Goal: Task Accomplishment & Management: Complete application form

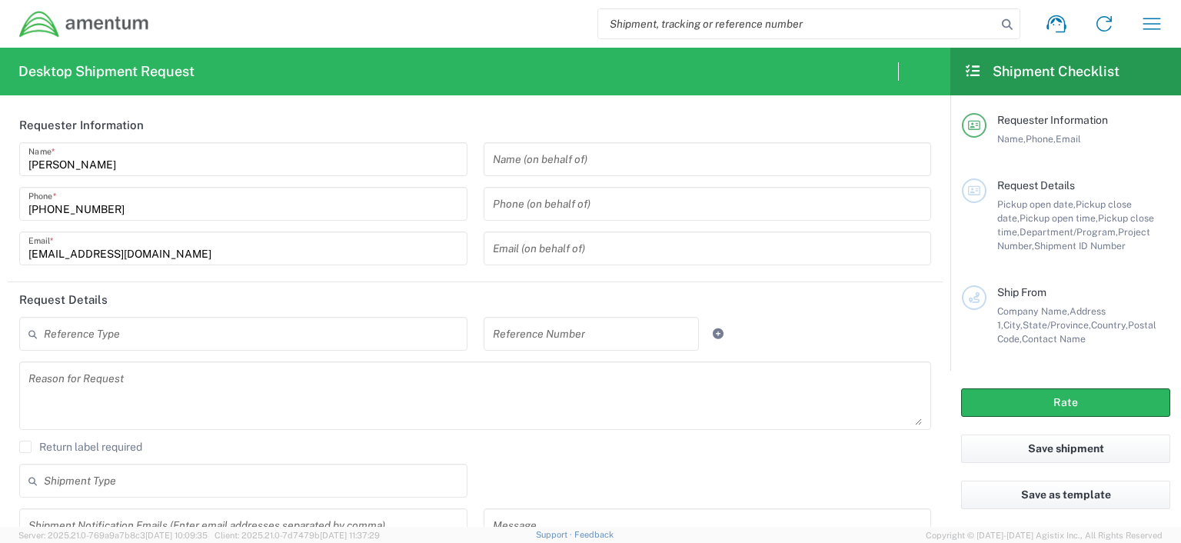
type input "United States"
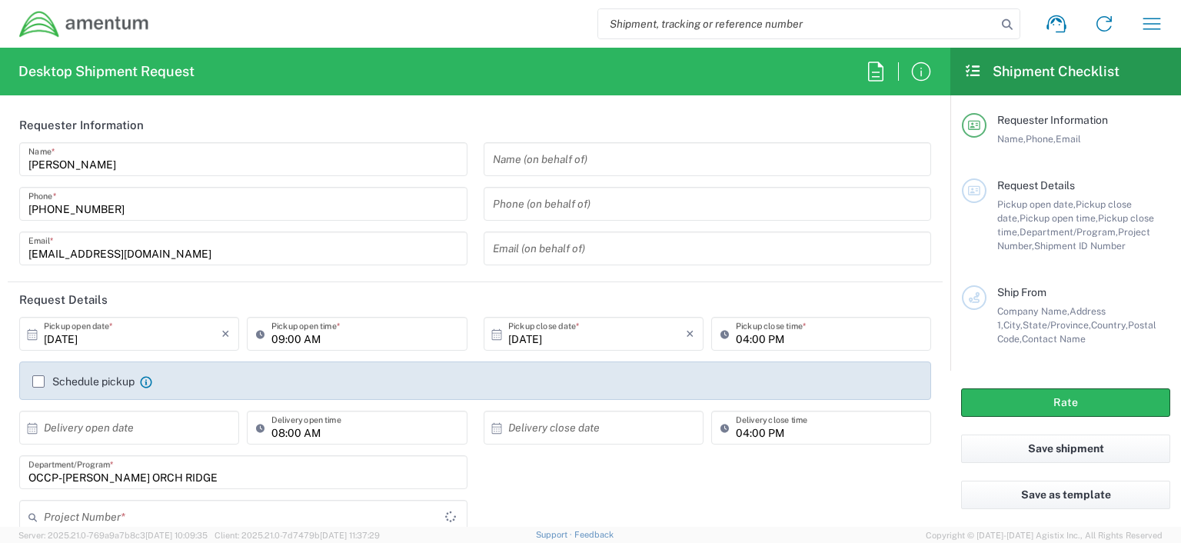
type input "OCCP.100054.00000"
click at [1060, 496] on button "Save as template" at bounding box center [1065, 495] width 209 height 28
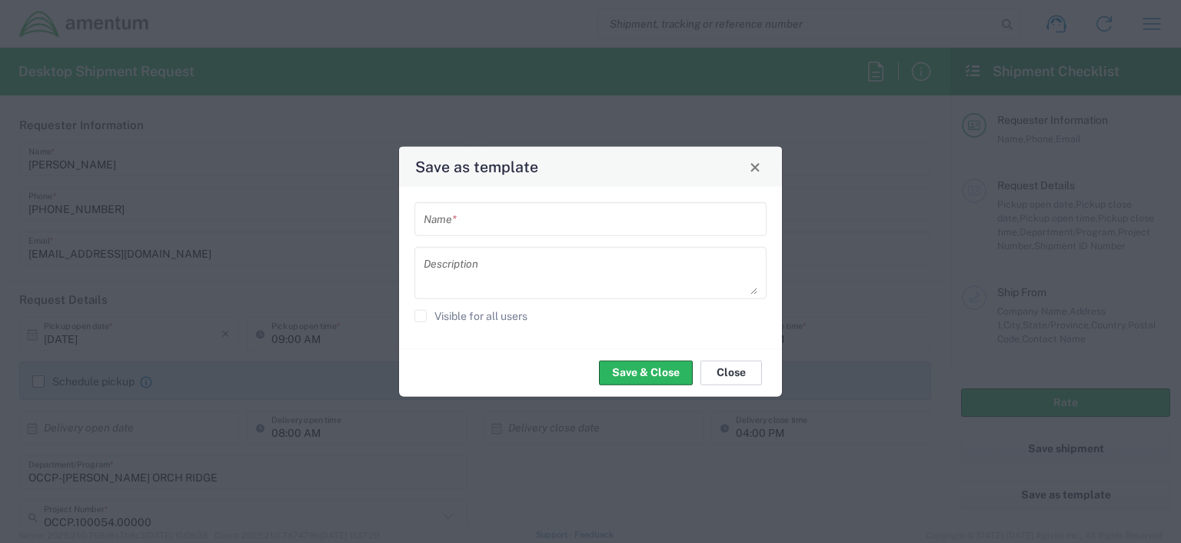
click at [725, 371] on button "Close" at bounding box center [732, 372] width 62 height 25
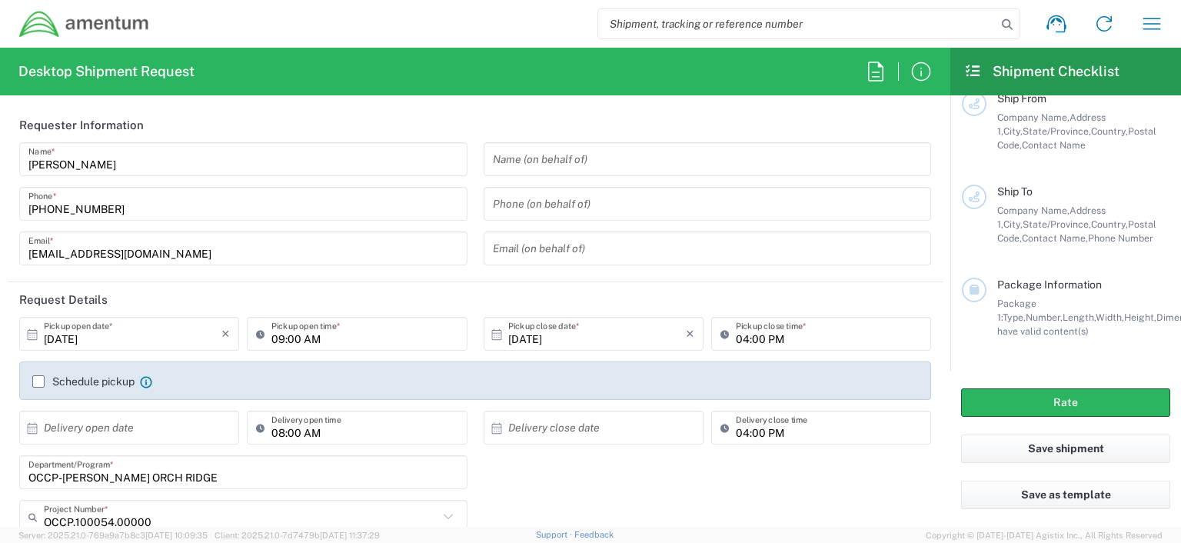
scroll to position [299, 0]
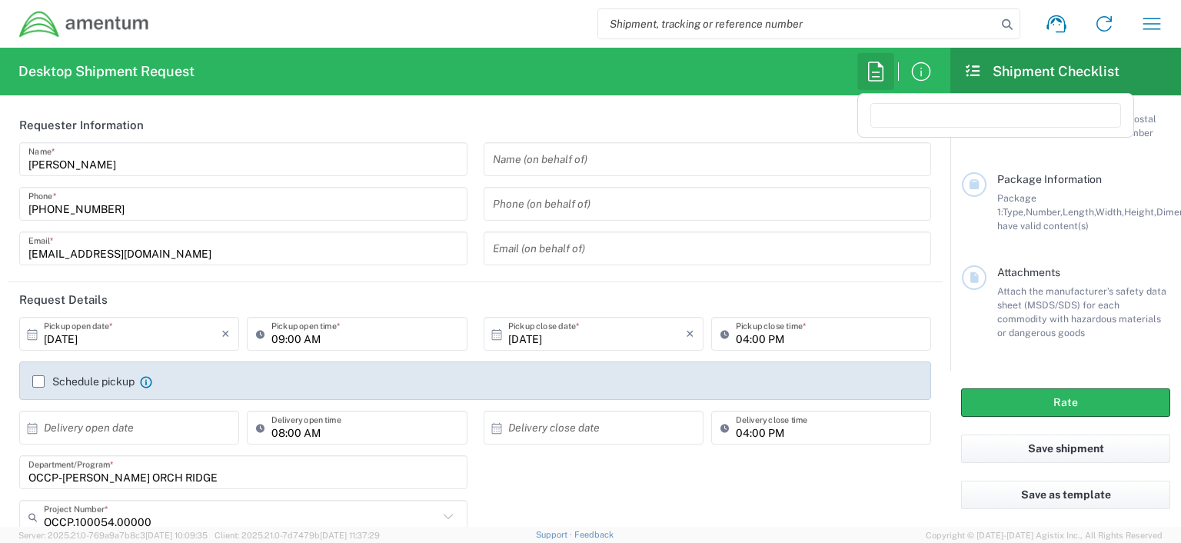
click at [875, 72] on icon "button" at bounding box center [875, 71] width 15 height 19
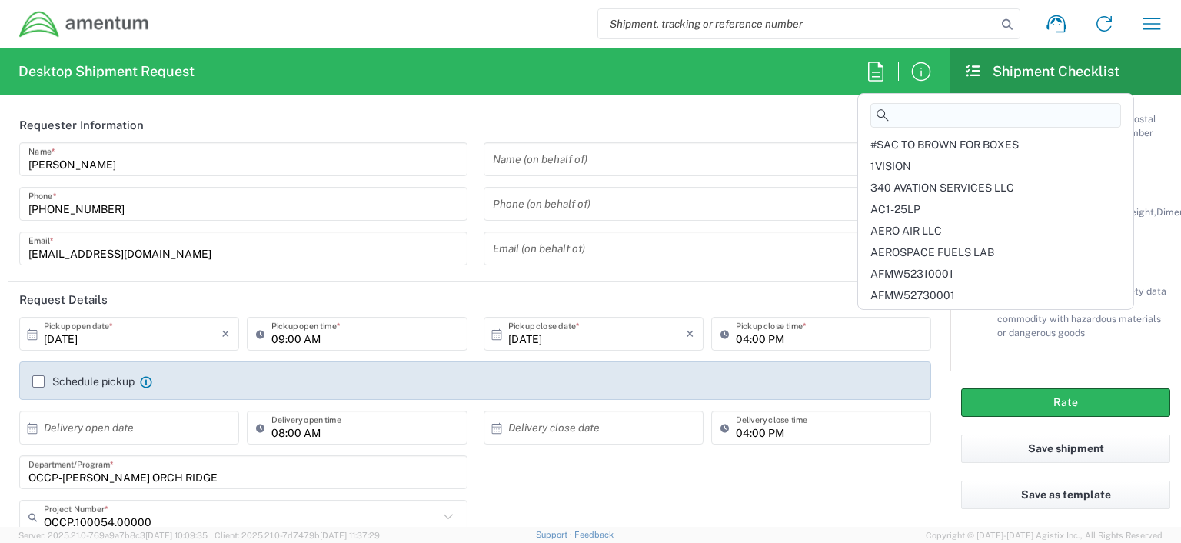
click at [898, 115] on input at bounding box center [996, 115] width 251 height 25
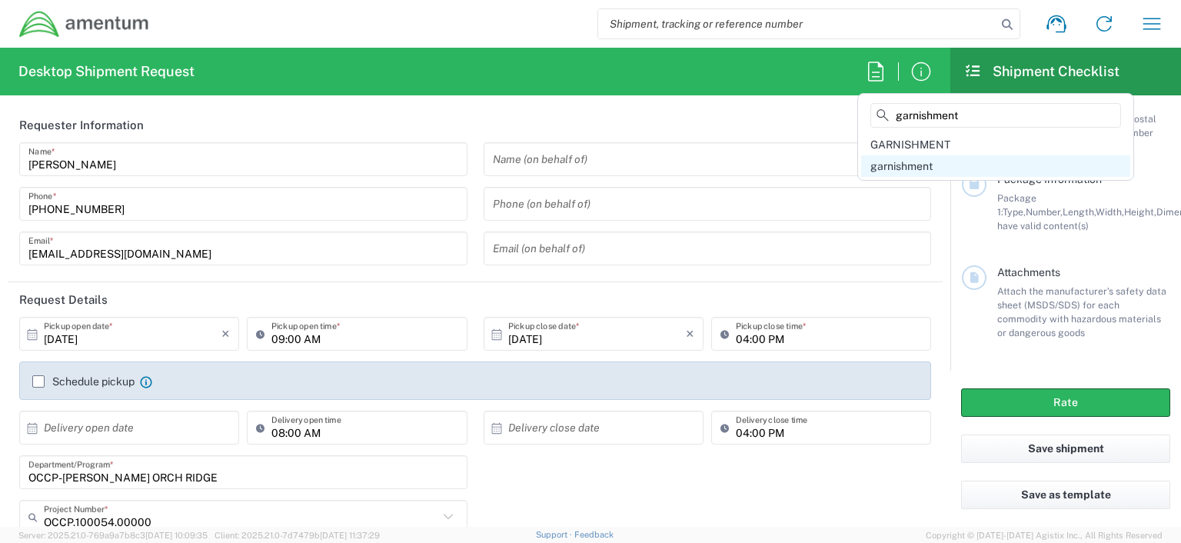
type input "garnishment"
click at [903, 168] on span "garnishment" at bounding box center [902, 166] width 62 height 12
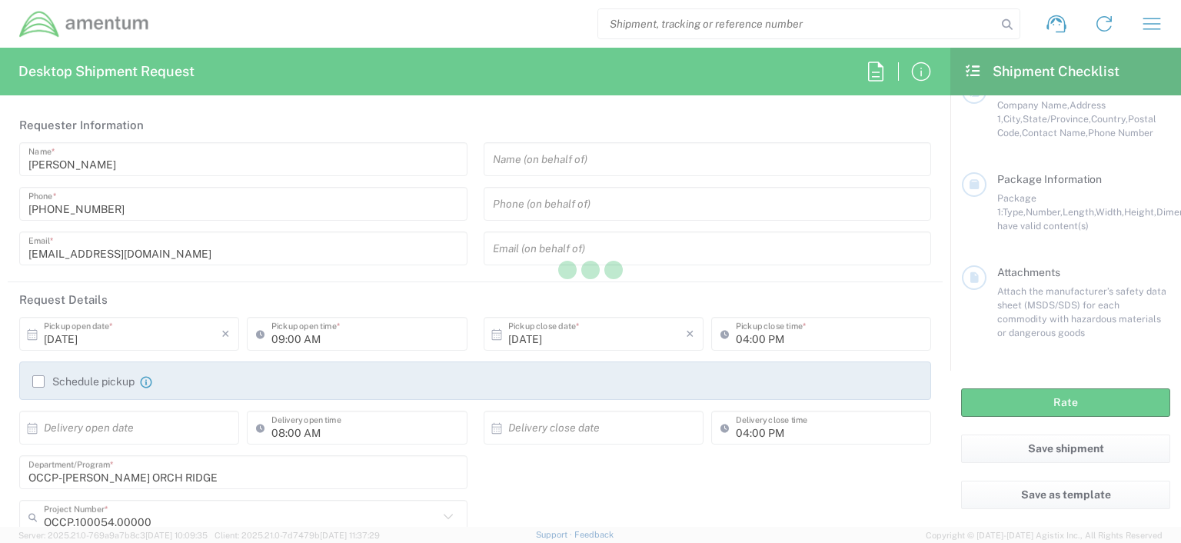
type input "3019443100"
type input "vverona.brown@ammentum.com"
type input "Organization"
type input "1"
type textarea "vverona.brown@ammentum.com"
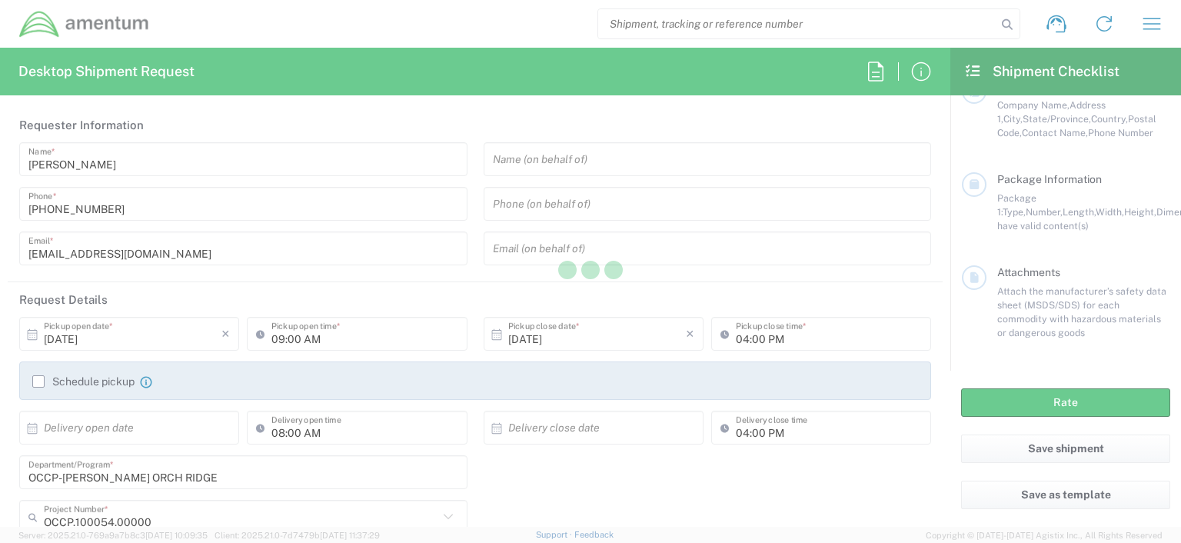
type input "AMENTUM"
type input "20501 Seneca Meadows Pkwy"
type input "Suite 300"
type input "Germentown"
type input "Maryland"
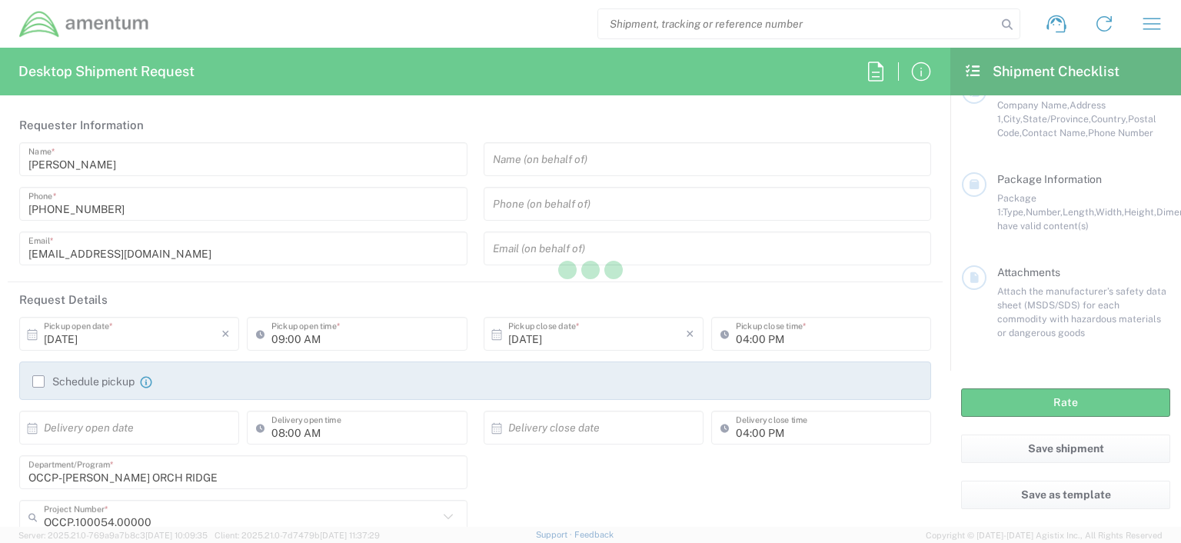
type input "20876"
type input "Verona Brown"
type input "3019443100"
type input "N/A"
type input "3341 POINEER CROSSING DR"
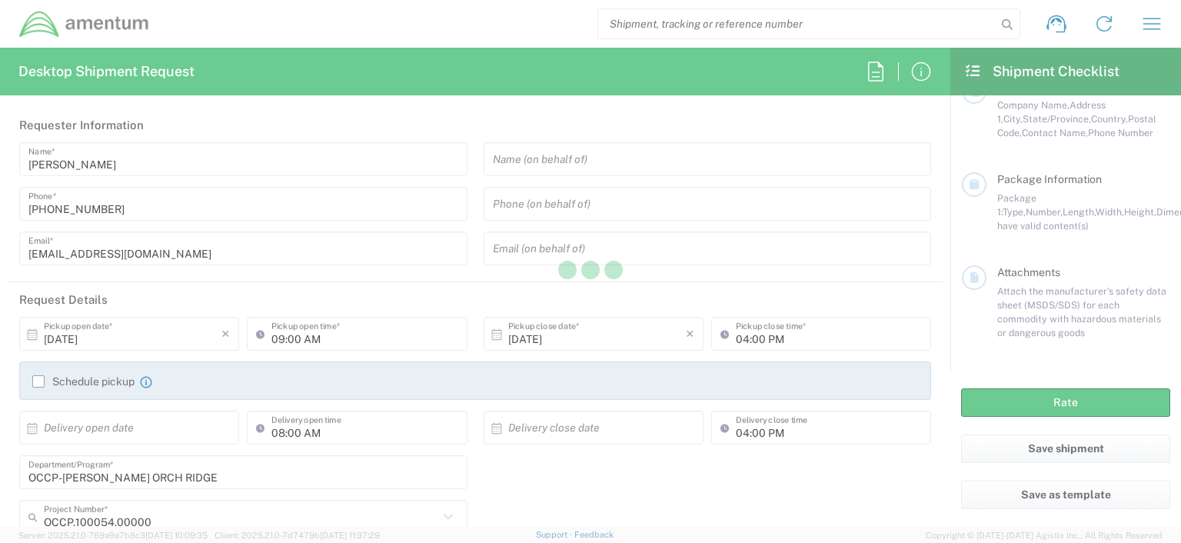
type input "ROUND ROCK"
type input "Texas"
type input "78665"
type input "BJ HEINRICH"
type input "3019443100"
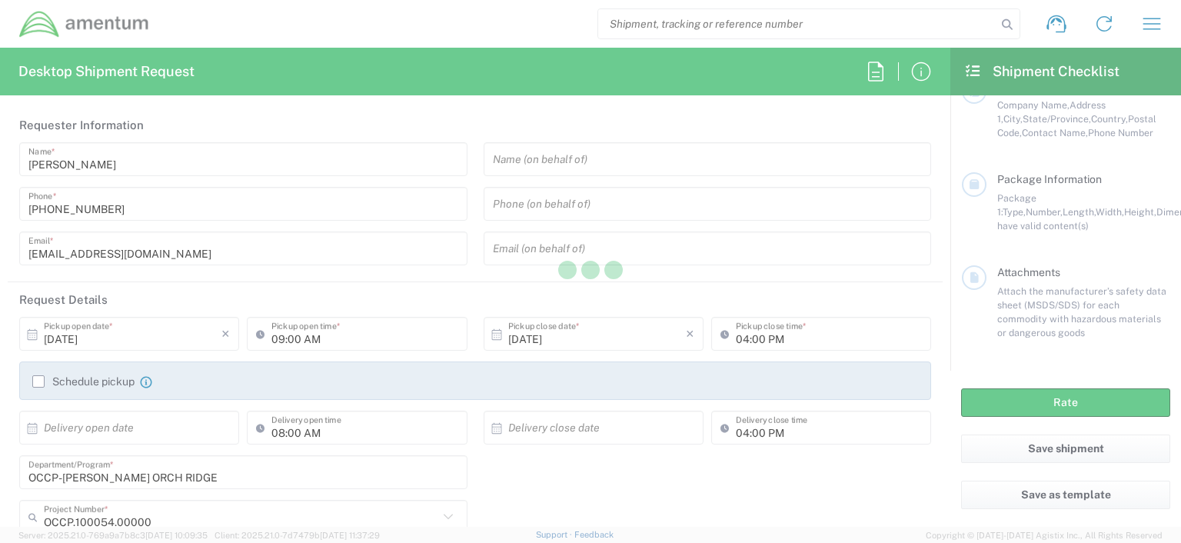
type input "07:36 AM"
type input "08:36 AM"
type input "08:00 PM"
type input "workers compensation"
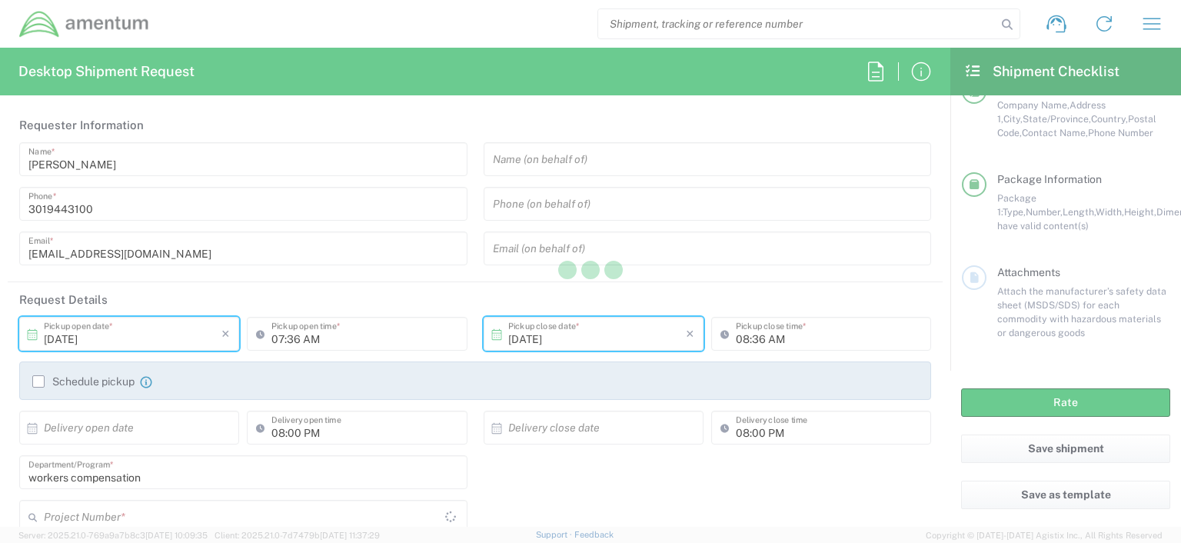
type input "ADMN.100097.HSEXX"
type input "Envelope"
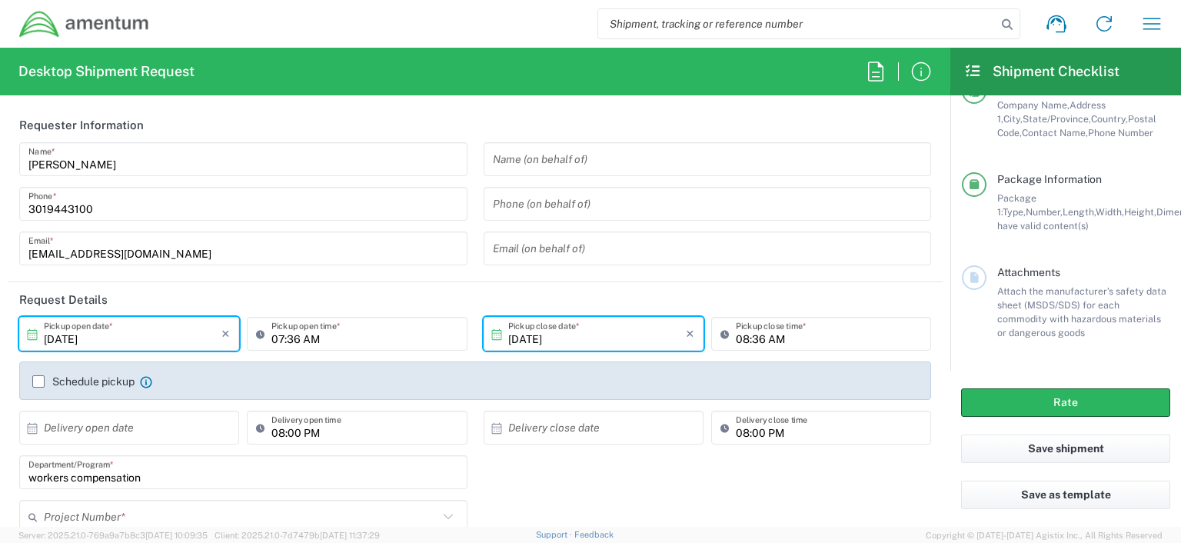
type input "ADMN.100097.HSEXX"
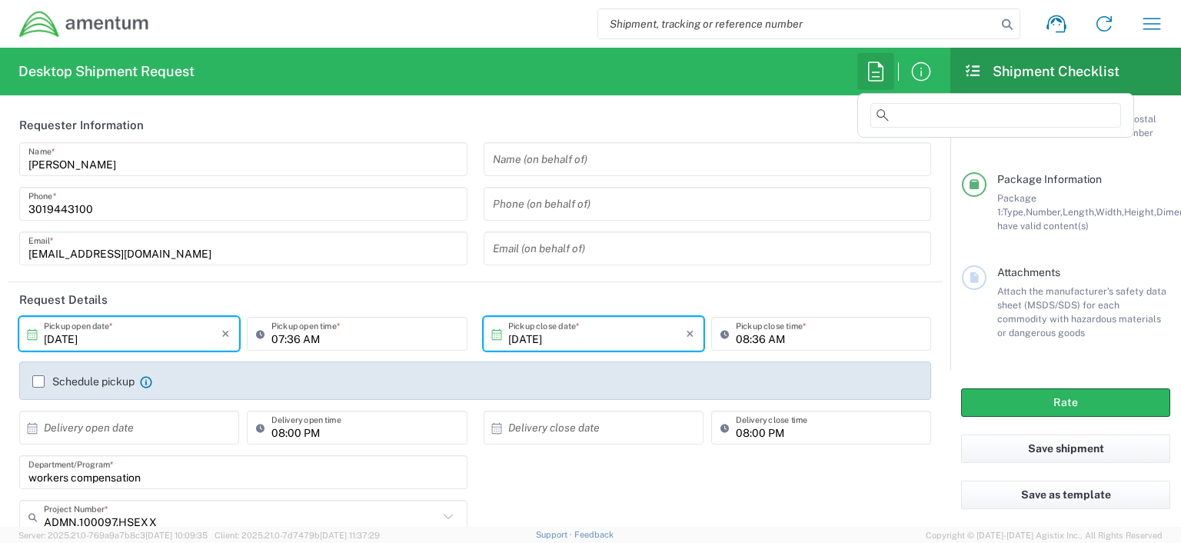
click at [871, 70] on icon "button" at bounding box center [876, 71] width 25 height 25
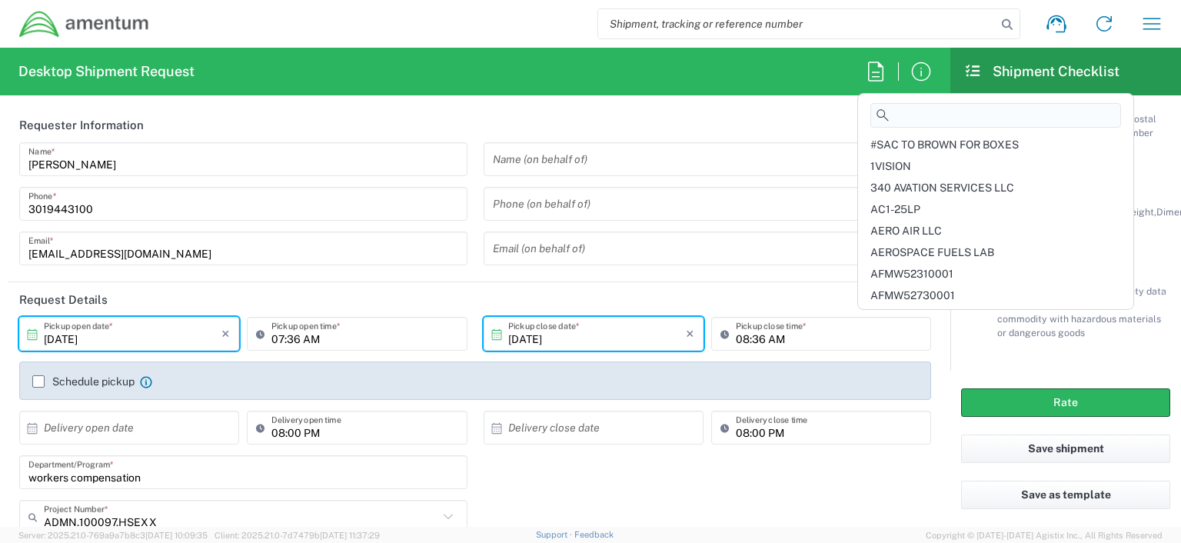
click at [894, 119] on input at bounding box center [996, 115] width 251 height 25
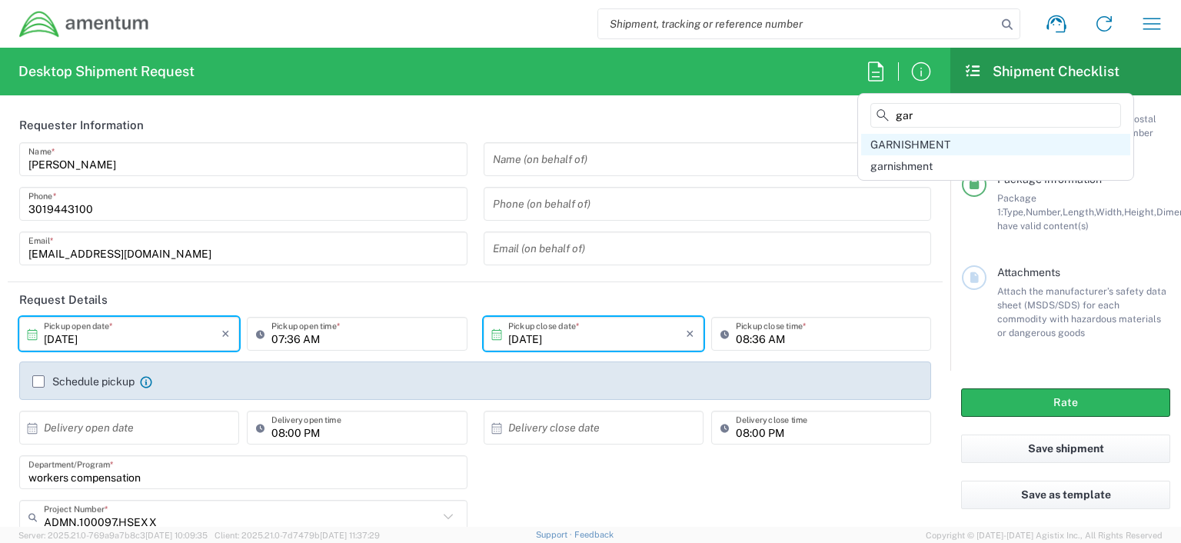
type input "gar"
click at [920, 144] on span "GARNISHMENT" at bounding box center [911, 144] width 80 height 12
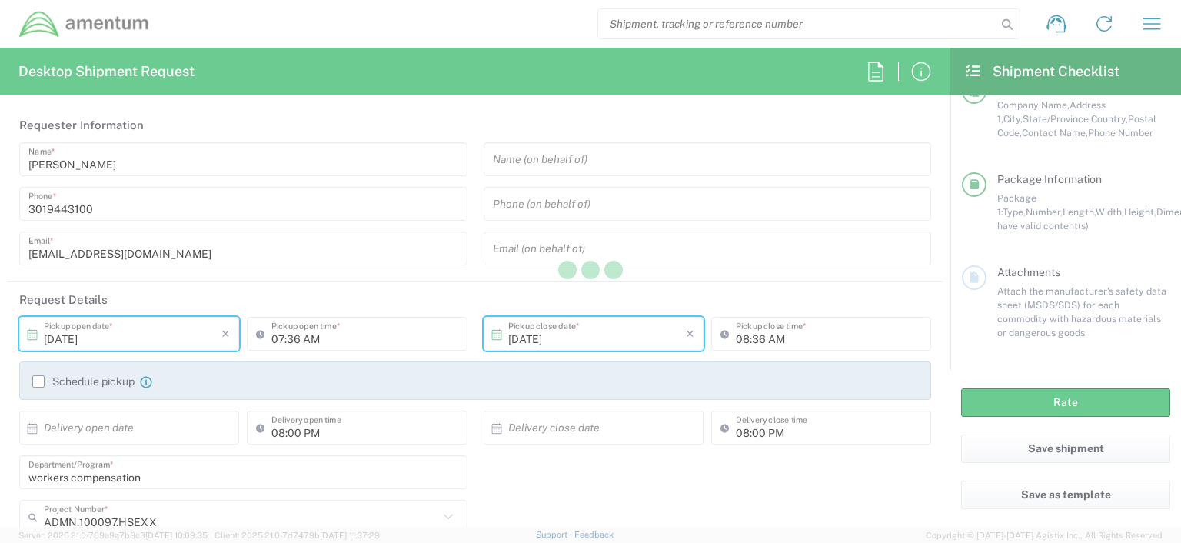
type input "verona.brown@amentum.com"
type textarea "verona.brown@amentum.com"
type input "Amentum"
type input "Ste200"
type input "Germantown"
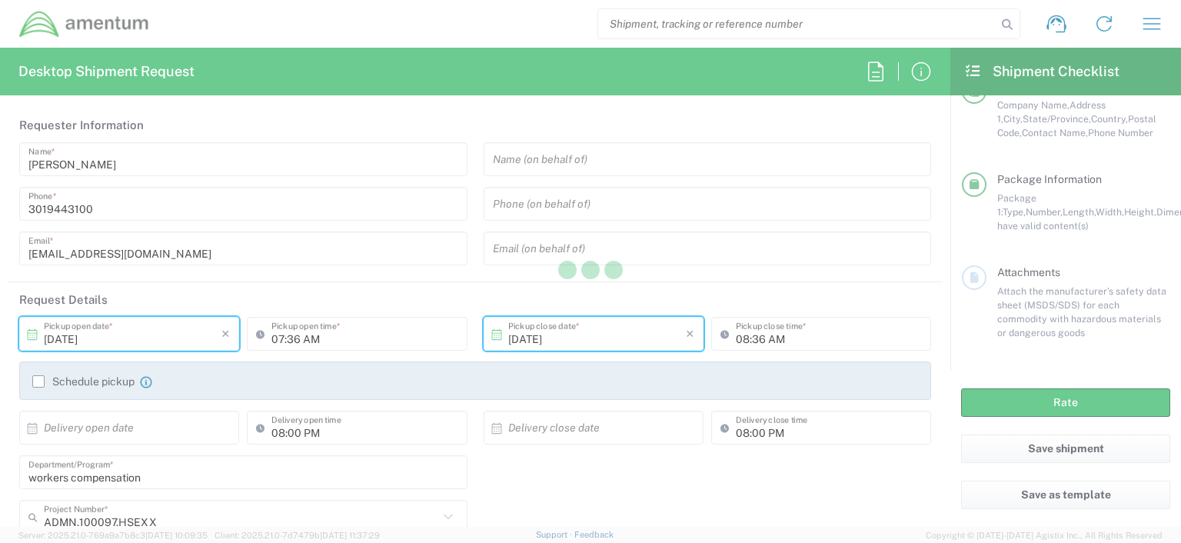
type input "Amentum"
type input "200 Welsh Ave"
type input "Bellmawr"
type input "New Jersey"
type input "08031"
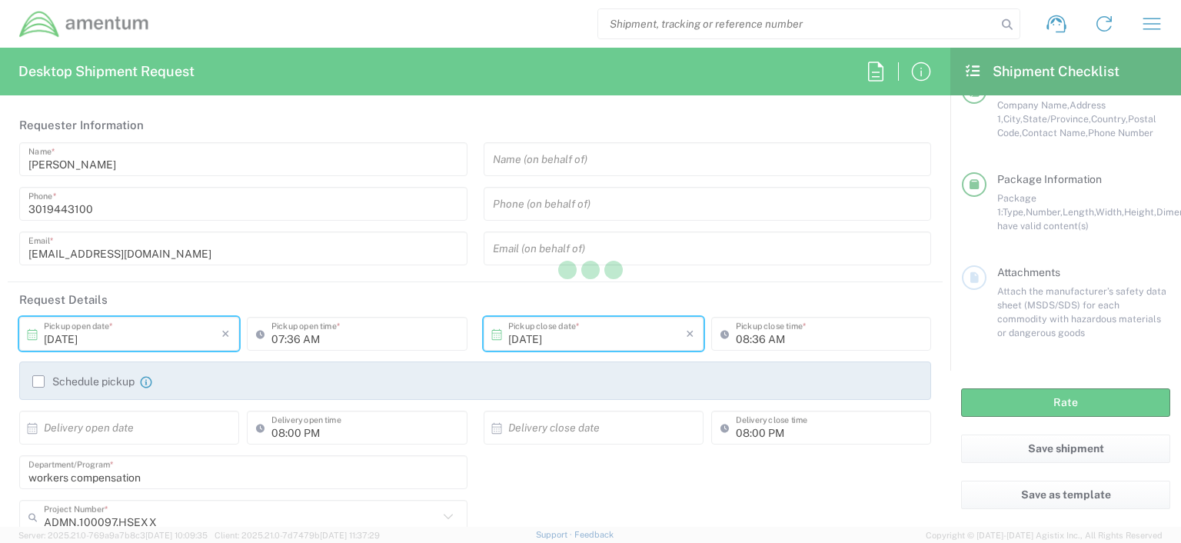
type input "Kyran Flaherty"
type input "8568723286"
type input "Sender/Shipper"
type input "03:23 PM"
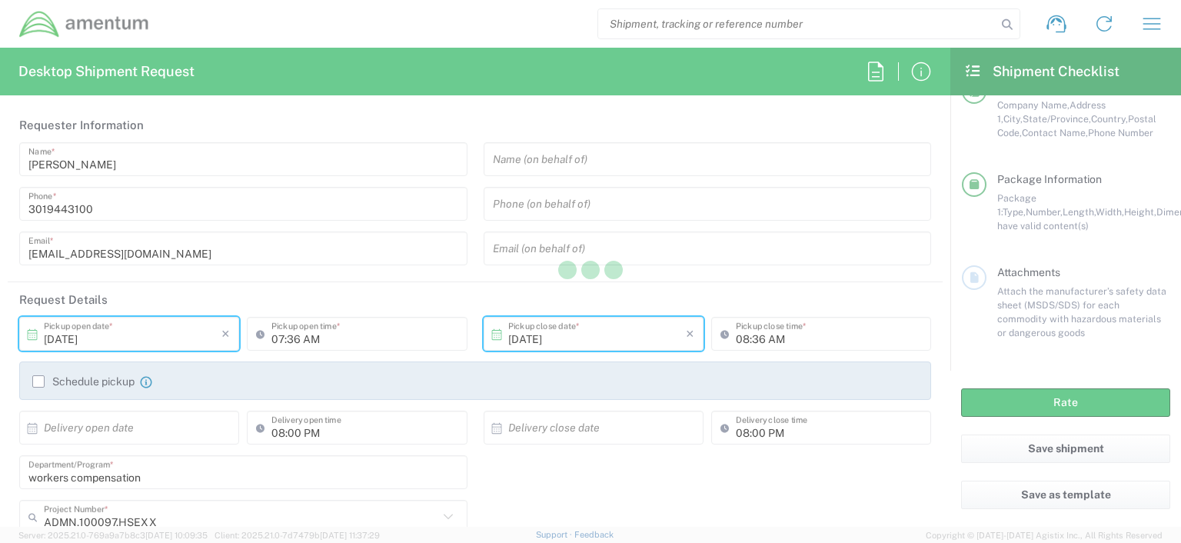
type input "04:00 PM"
type input "07:00 AM"
type input "04:00 PM"
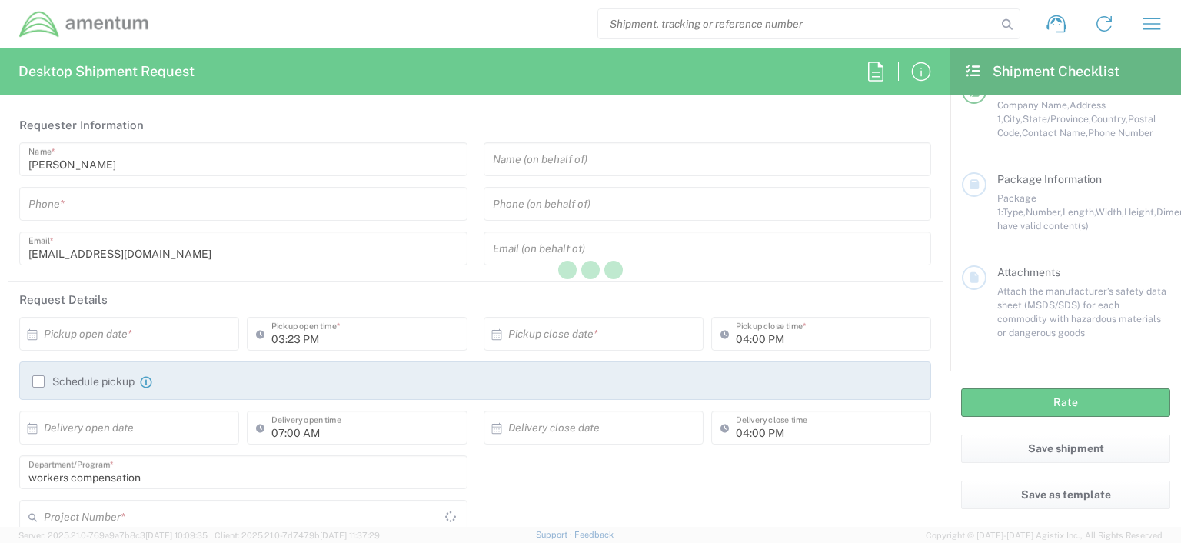
type input "OCCP.100054.00000"
type input "Your Packaging"
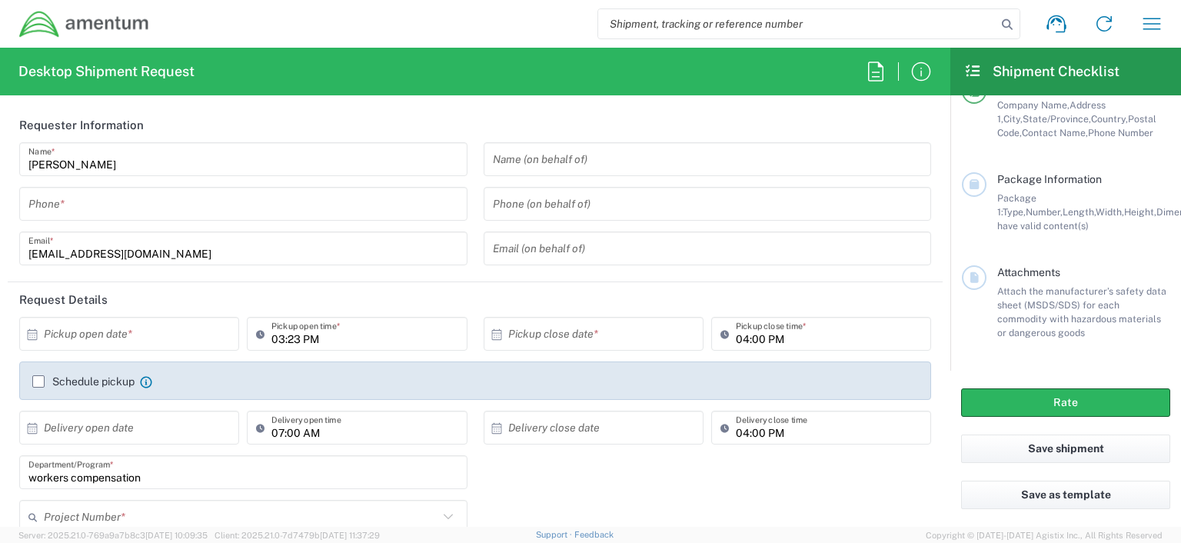
type input "OCCP.100054.00000"
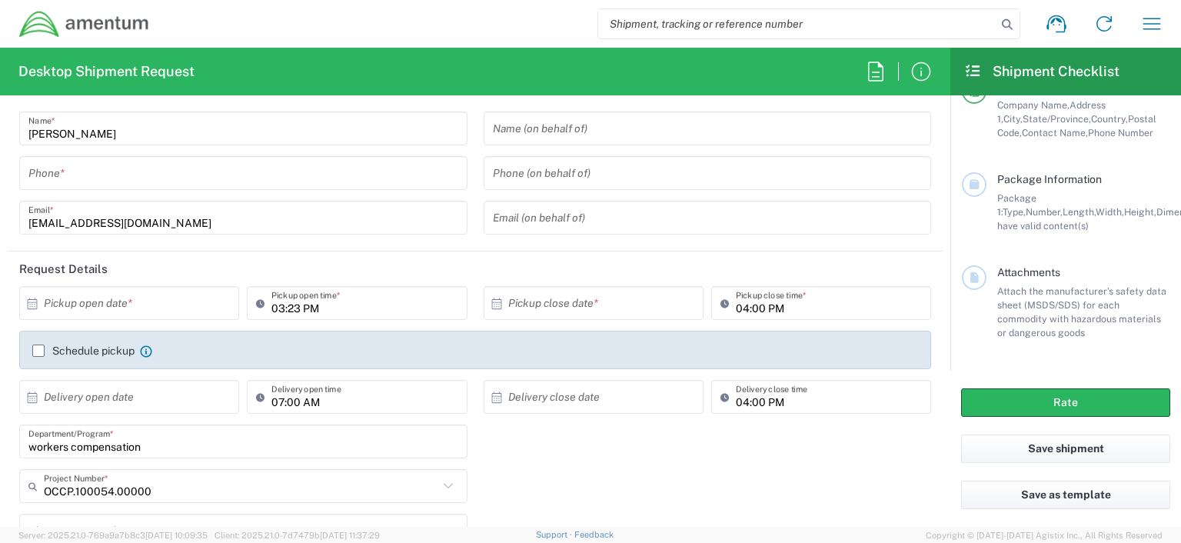
scroll to position [23, 0]
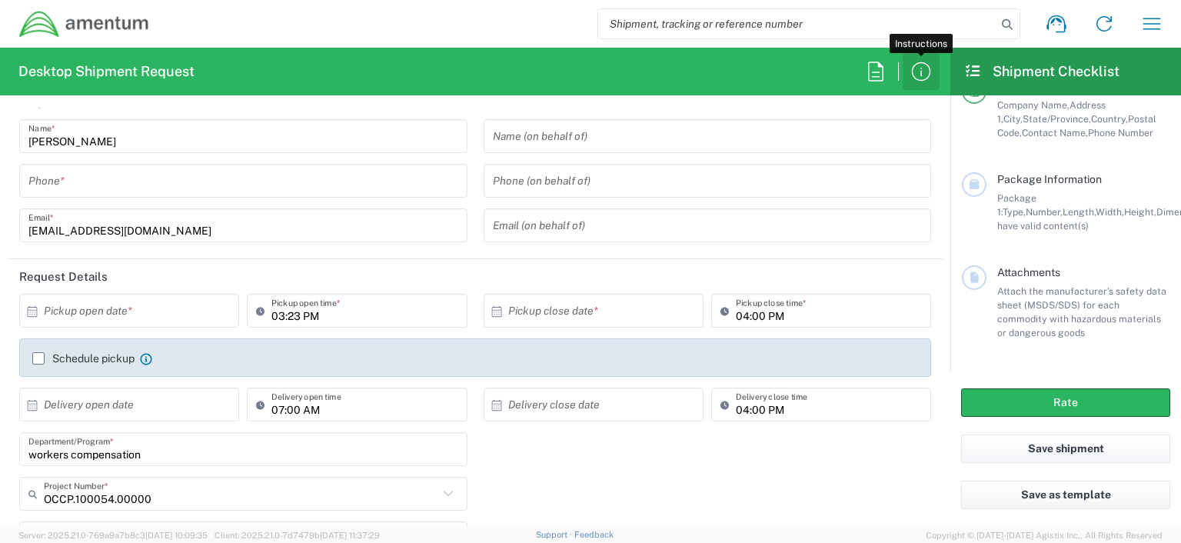
click at [912, 64] on icon "button" at bounding box center [921, 71] width 25 height 25
click at [1056, 23] on icon at bounding box center [1056, 24] width 25 height 25
click at [1151, 20] on icon "button" at bounding box center [1152, 24] width 25 height 25
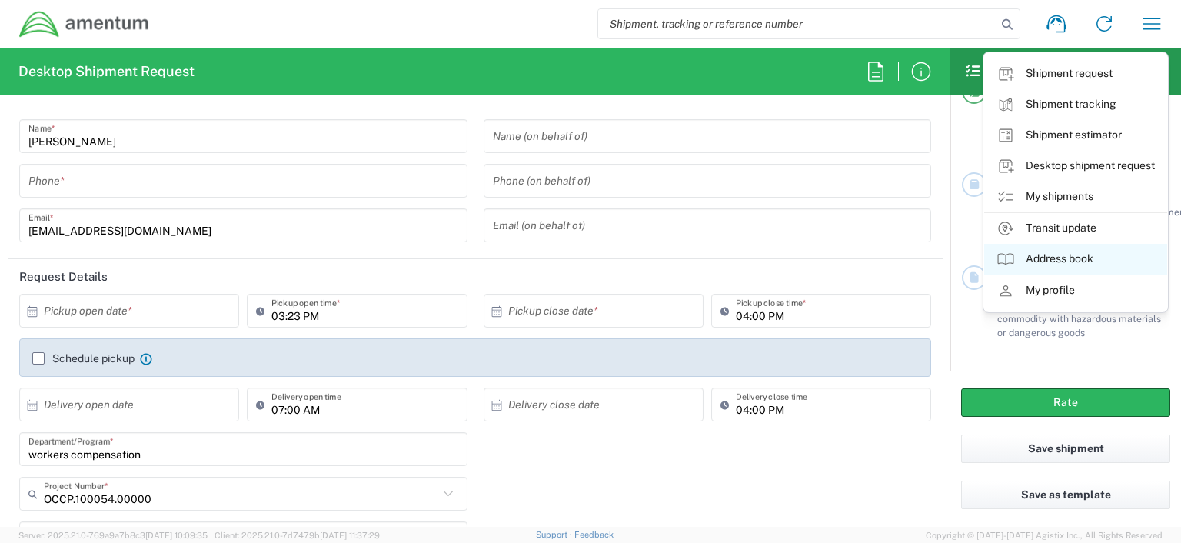
click at [1096, 260] on link "Address book" at bounding box center [1075, 259] width 183 height 31
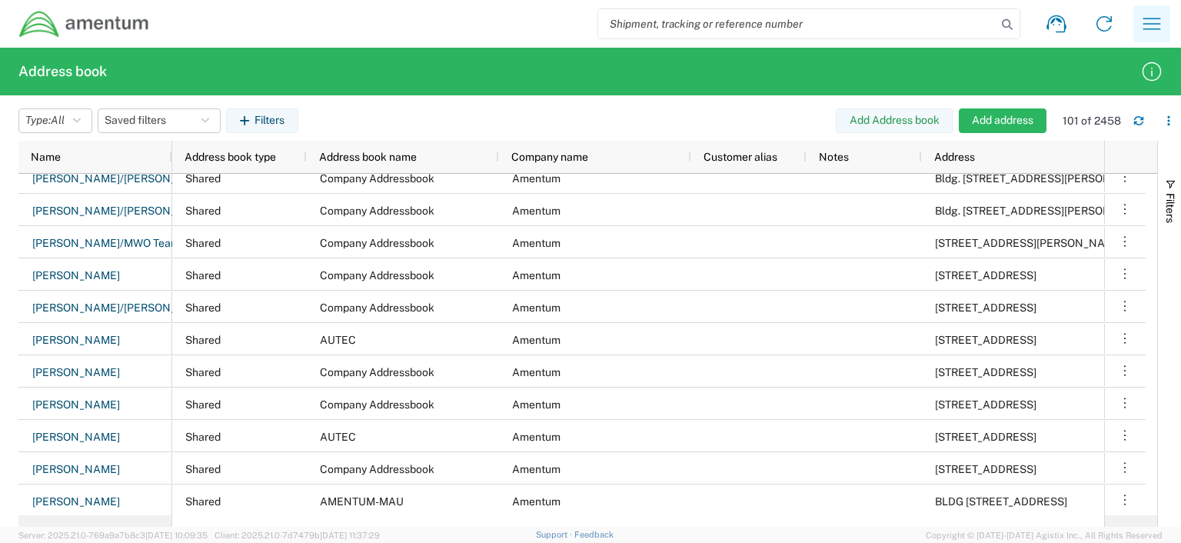
click at [1154, 21] on icon "button" at bounding box center [1152, 24] width 25 height 25
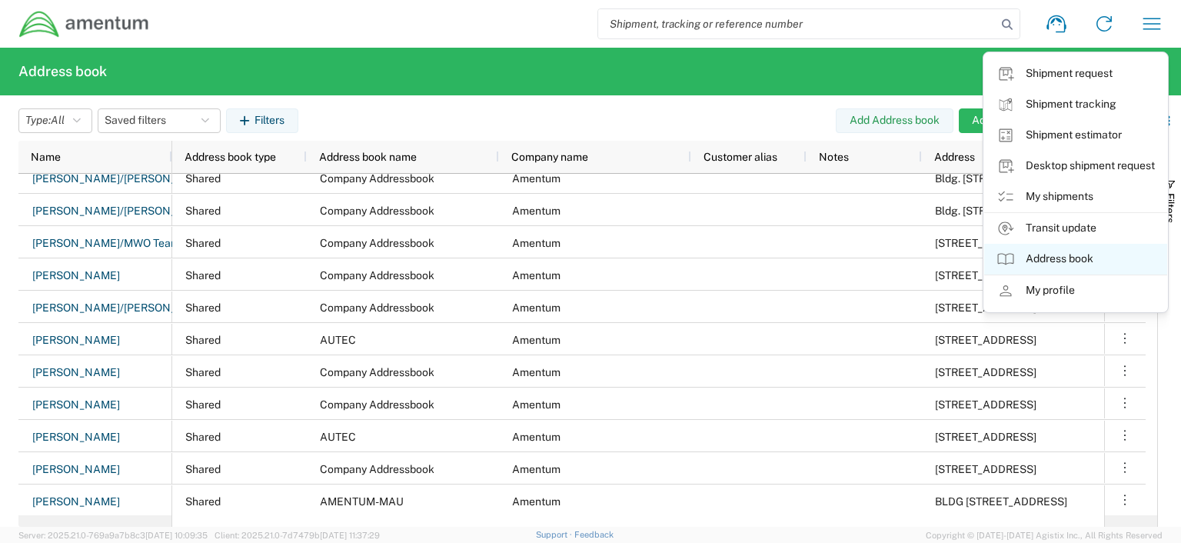
click at [1082, 258] on link "Address book" at bounding box center [1075, 259] width 183 height 31
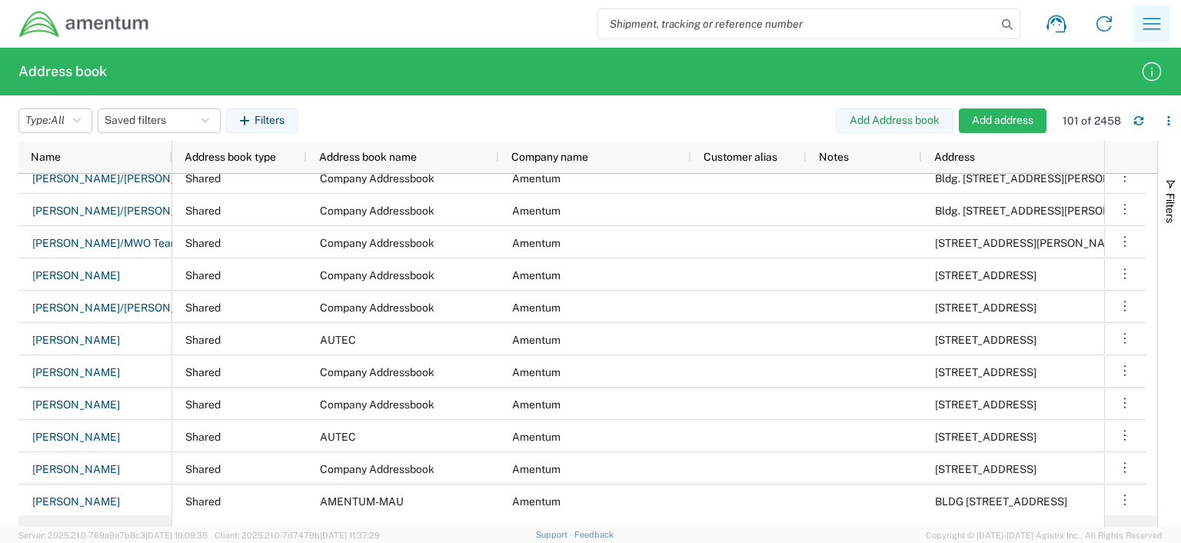
click at [1154, 18] on icon "button" at bounding box center [1153, 24] width 18 height 12
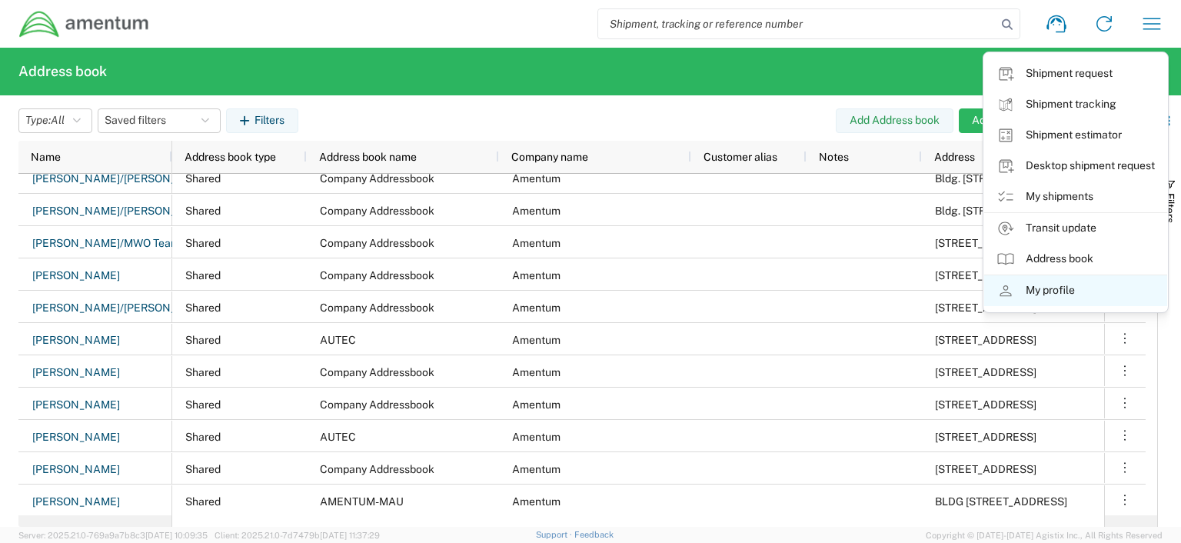
click at [1062, 295] on link "My profile" at bounding box center [1075, 290] width 183 height 31
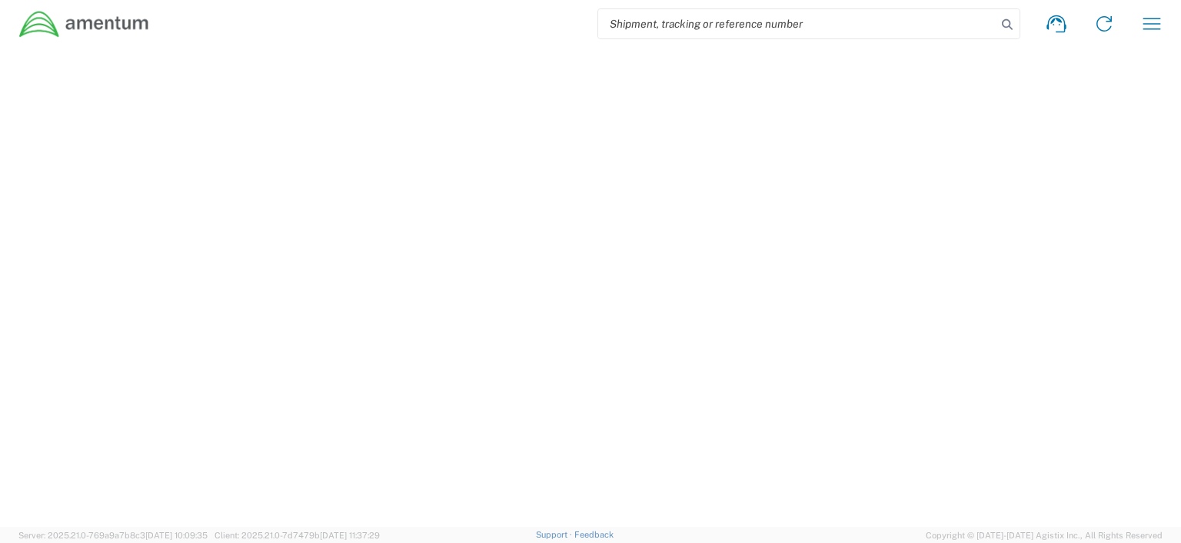
select select "MD"
select select "US"
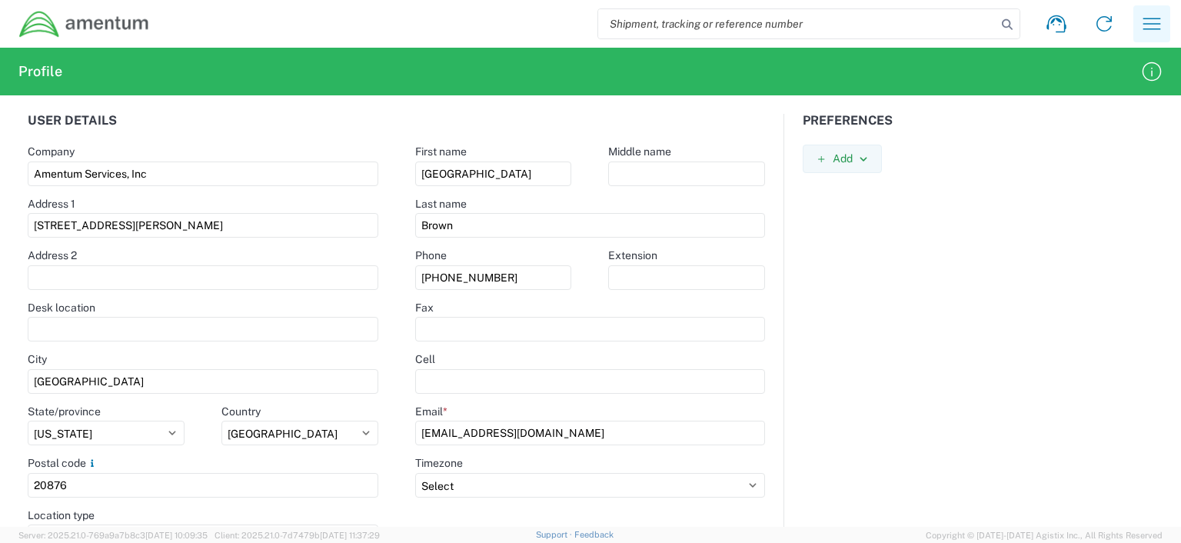
click at [1154, 24] on icon "button" at bounding box center [1152, 24] width 25 height 25
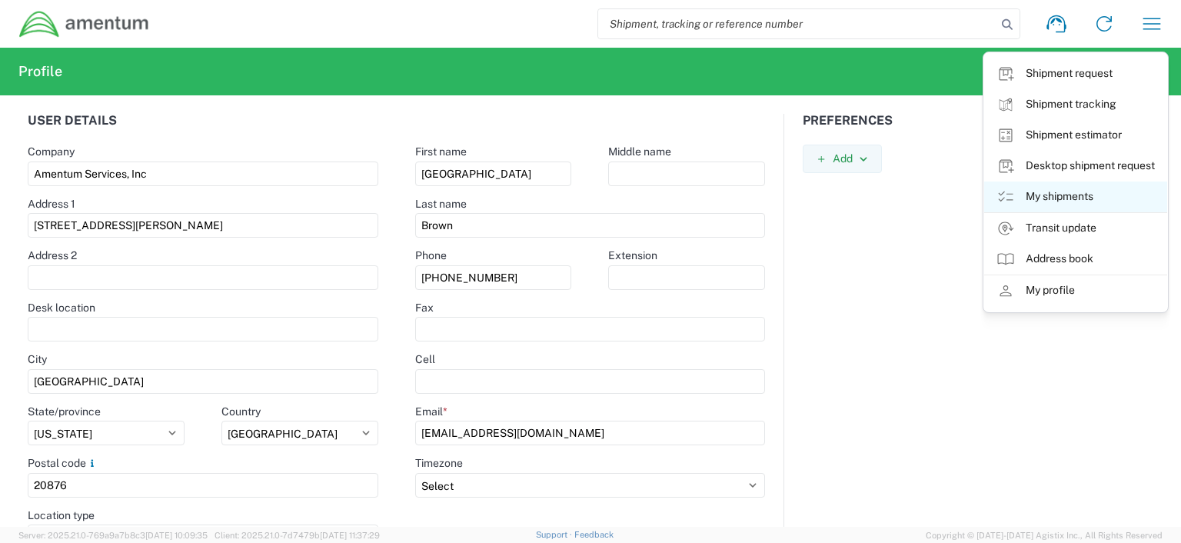
click at [1096, 200] on link "My shipments" at bounding box center [1075, 197] width 183 height 31
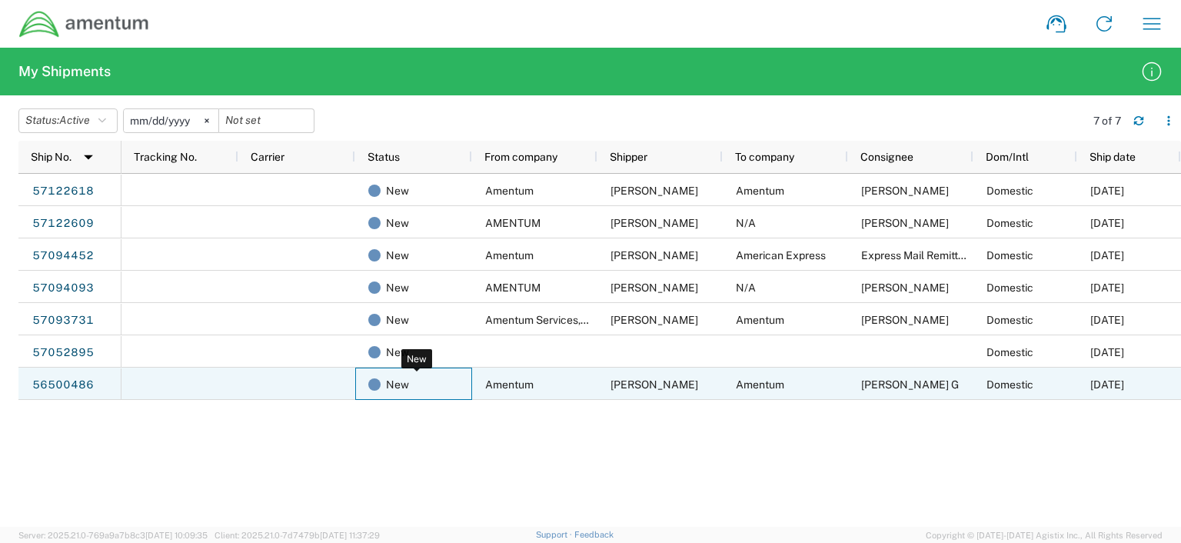
click at [403, 384] on span "New" at bounding box center [397, 384] width 23 height 32
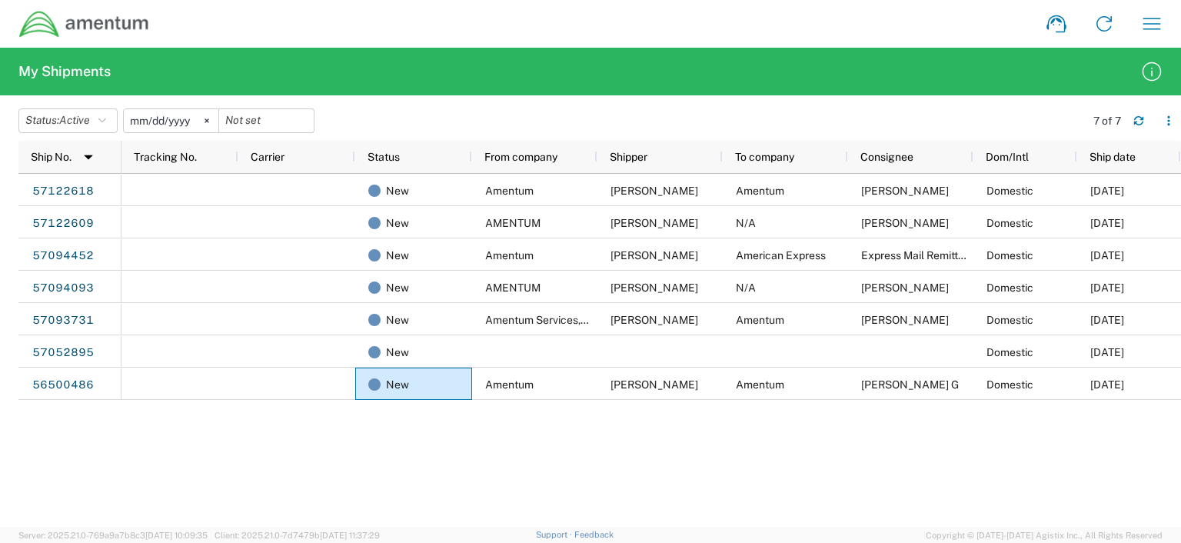
click at [917, 416] on div "New Amentum Verona Brown Amentum Kyran Flaherty Domestic 10/14/2025 New AMENTUM…" at bounding box center [652, 350] width 1060 height 353
